Goal: Task Accomplishment & Management: Use online tool/utility

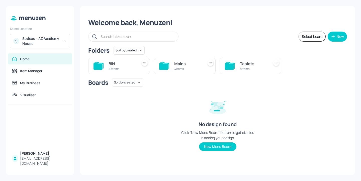
click at [190, 62] on div "Mains" at bounding box center [187, 64] width 27 height 6
click at [303, 70] on div "WK1 5 items" at bounding box center [316, 66] width 62 height 17
click at [311, 66] on div "WK1" at bounding box center [318, 64] width 27 height 6
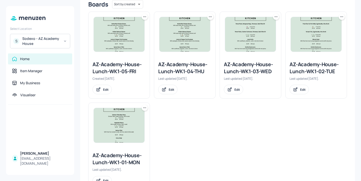
scroll to position [126, 0]
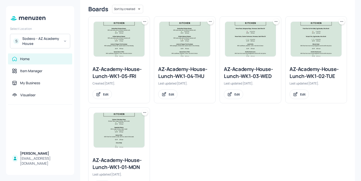
click at [210, 22] on icon at bounding box center [210, 21] width 5 height 5
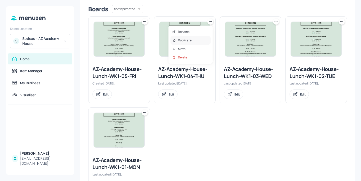
click at [193, 41] on div "Duplicate" at bounding box center [190, 40] width 40 height 9
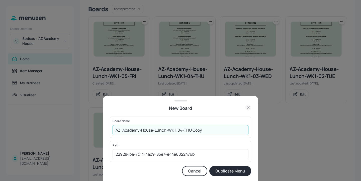
click at [116, 131] on input "AZ-Academy-House-Lunch-WK1-04-THU Copy" at bounding box center [180, 130] width 136 height 10
drag, startPoint x: 213, startPoint y: 131, endPoint x: 201, endPoint y: 131, distance: 11.8
click at [201, 131] on input "01ed-AZ-Academy-House-Lunch-WK1-04-THU Copy" at bounding box center [180, 130] width 136 height 10
type input "01ed-AZ-Academy-House-Lunch-WK1-04-THU-20250828"
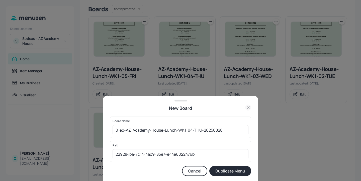
click at [225, 172] on button "Duplicate Menu" at bounding box center [230, 171] width 42 height 10
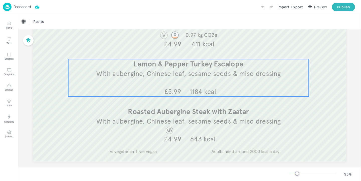
scroll to position [142, 0]
click at [230, 82] on div "Lemon & Pepper Turkey Escalope With aubergine, Chinese leaf, sesame seeds & mis…" at bounding box center [188, 76] width 240 height 37
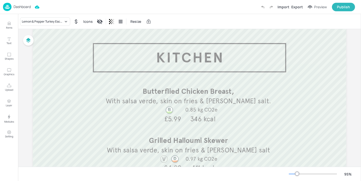
scroll to position [0, 0]
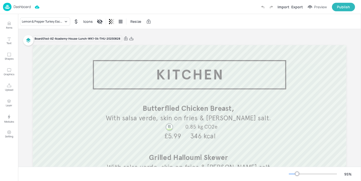
click at [27, 9] on p "Dashboard" at bounding box center [22, 7] width 17 height 4
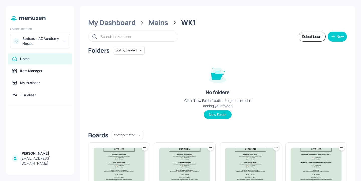
click at [127, 26] on div "My Dashboard" at bounding box center [111, 22] width 47 height 9
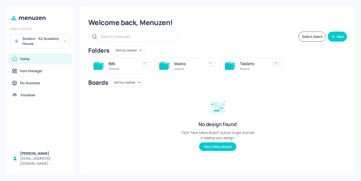
click at [182, 63] on div "Mains" at bounding box center [187, 64] width 27 height 6
click at [303, 64] on div "WK1 6 items" at bounding box center [316, 66] width 62 height 17
click at [318, 63] on div "WK1" at bounding box center [318, 64] width 27 height 6
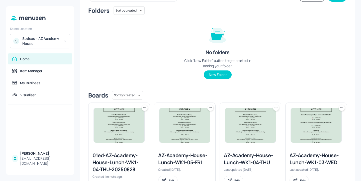
scroll to position [104, 0]
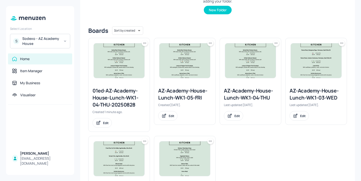
click at [143, 44] on icon at bounding box center [144, 43] width 5 height 5
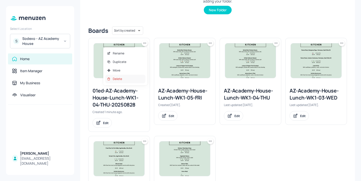
click at [132, 81] on div "Delete" at bounding box center [125, 79] width 40 height 9
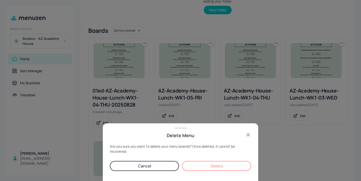
click at [208, 164] on button "Delete" at bounding box center [216, 166] width 69 height 10
